Goal: Information Seeking & Learning: Learn about a topic

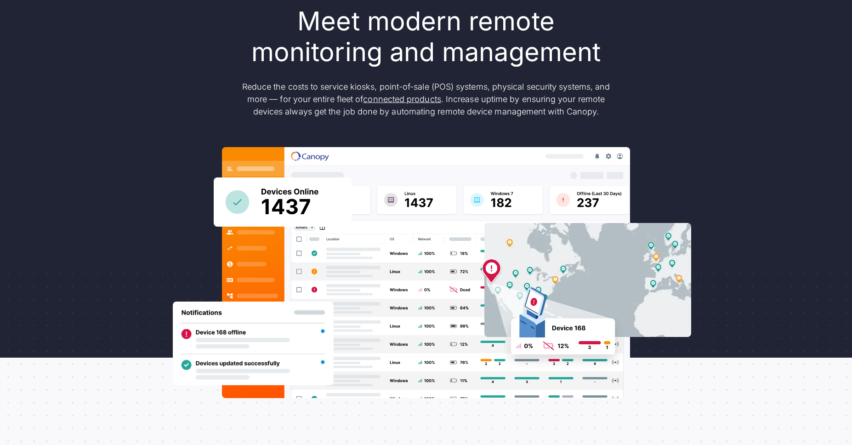
scroll to position [102, 0]
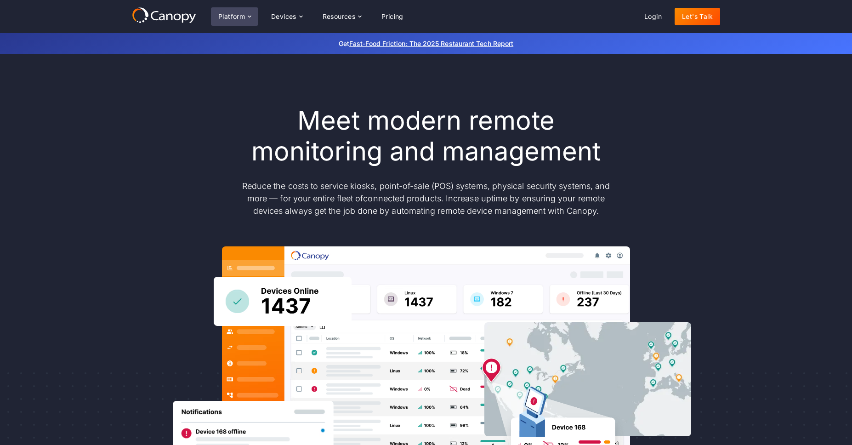
click at [248, 20] on div "Platform" at bounding box center [234, 16] width 47 height 18
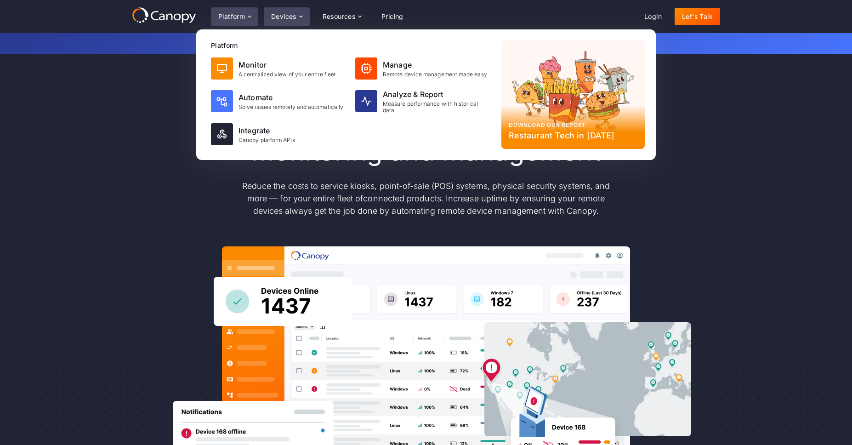
click at [280, 15] on div "Devices" at bounding box center [283, 16] width 25 height 6
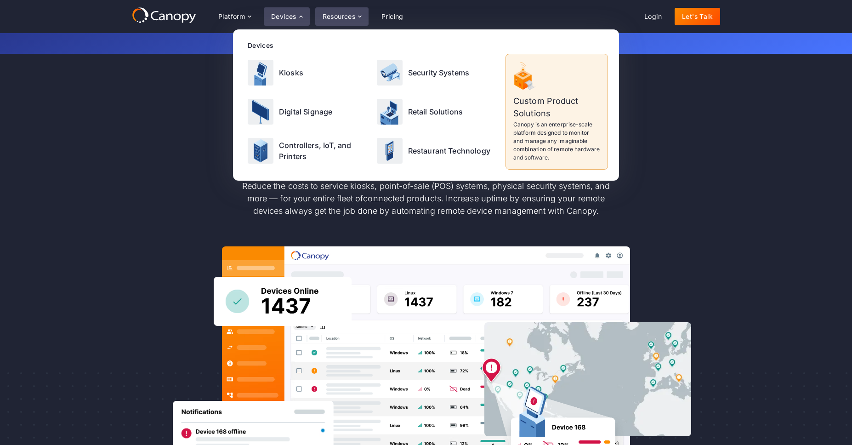
click at [360, 14] on icon at bounding box center [359, 16] width 7 height 7
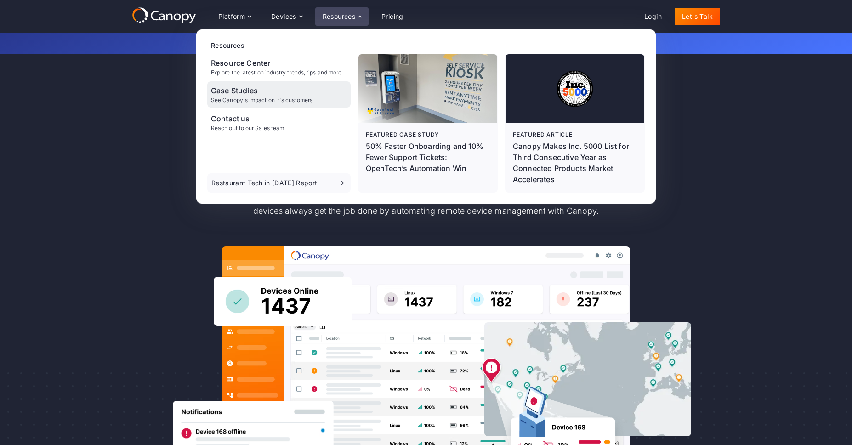
click at [233, 88] on div "Case Studies" at bounding box center [262, 90] width 102 height 11
